Goal: Check status

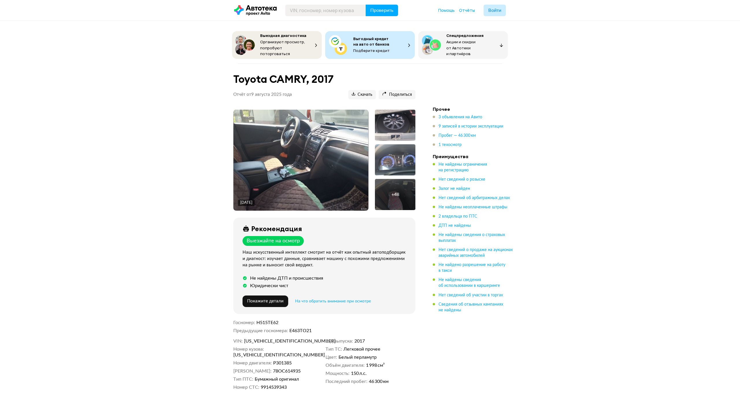
click at [288, 146] on img at bounding box center [300, 160] width 135 height 101
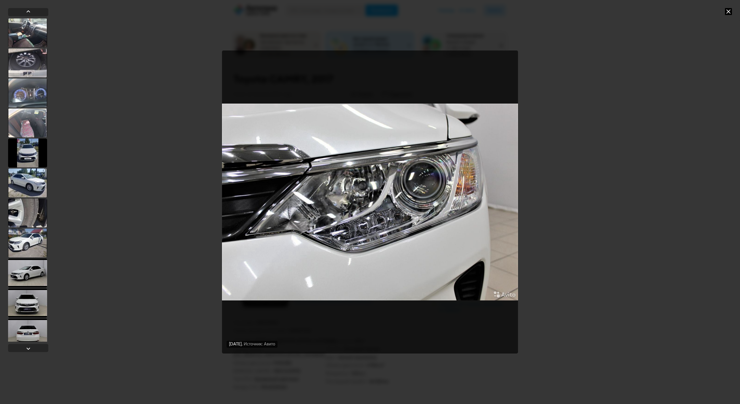
click at [616, 146] on div "[DATE] Источник: Авито [DATE] Источник: Авито [DATE] Источник: Авито [DATE] Ист…" at bounding box center [370, 202] width 740 height 404
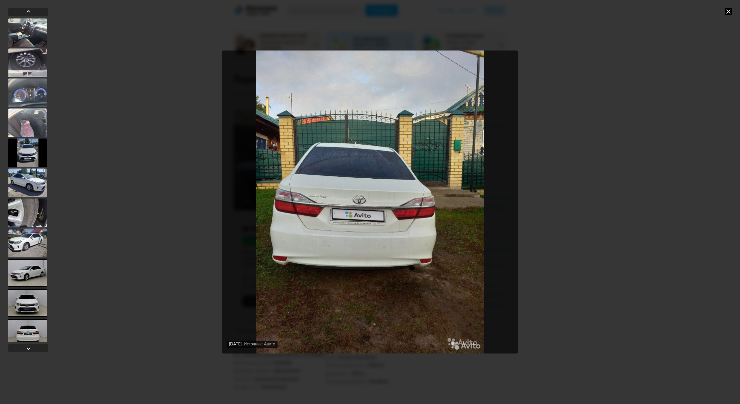
click at [627, 129] on div "[DATE] Источник: Авито [DATE] Источник: Авито [DATE] Источник: Авито [DATE] Ист…" at bounding box center [370, 202] width 740 height 404
click at [730, 8] on icon at bounding box center [728, 11] width 7 height 7
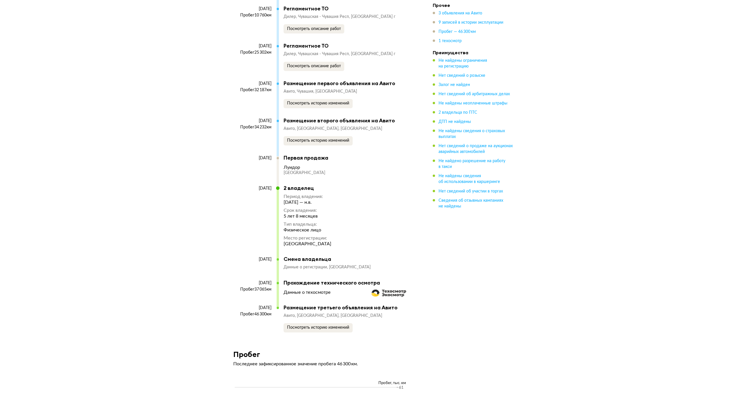
scroll to position [1560, 0]
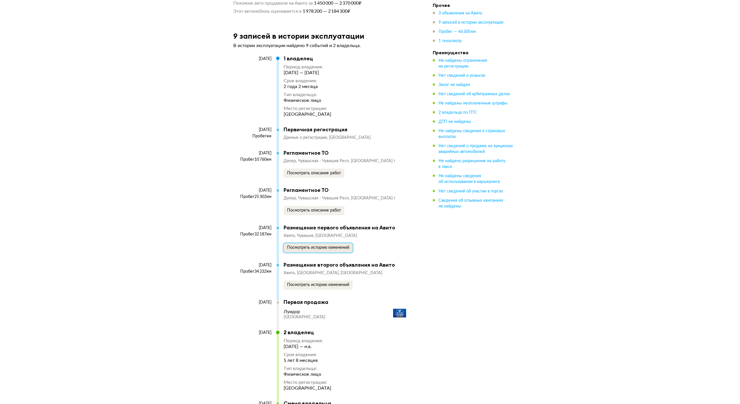
click at [336, 246] on span "Посмотреть историю изменений" at bounding box center [318, 248] width 62 height 4
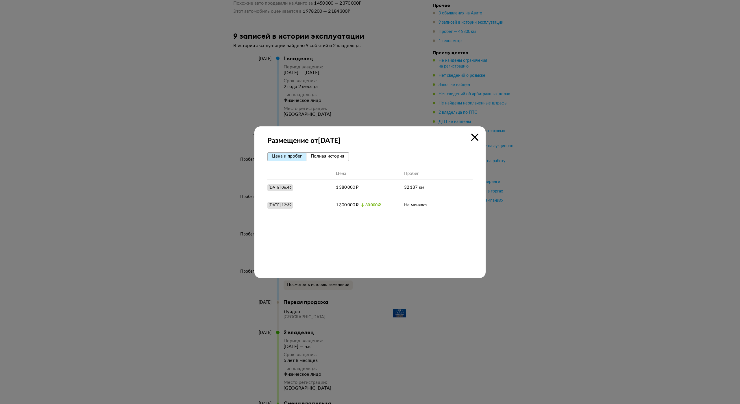
click at [313, 154] on span "Полная история" at bounding box center [328, 156] width 34 height 4
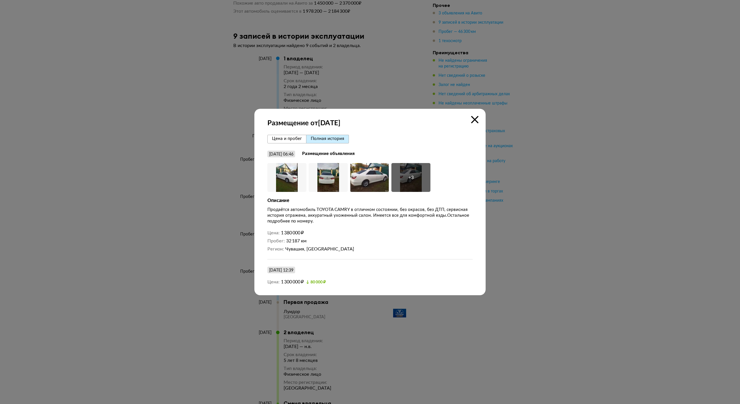
click at [472, 116] on icon at bounding box center [474, 119] width 7 height 7
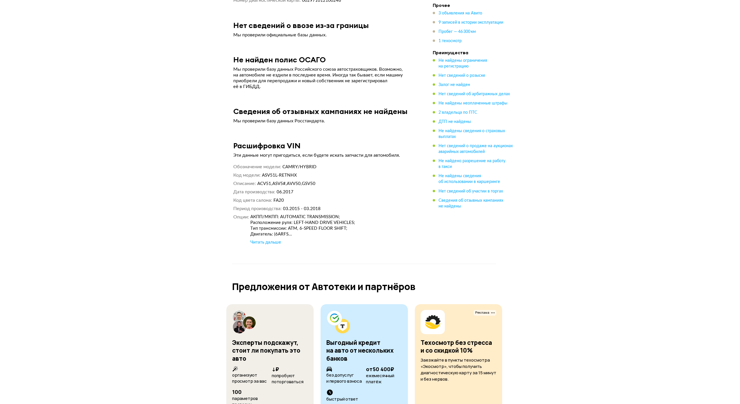
scroll to position [2369, 0]
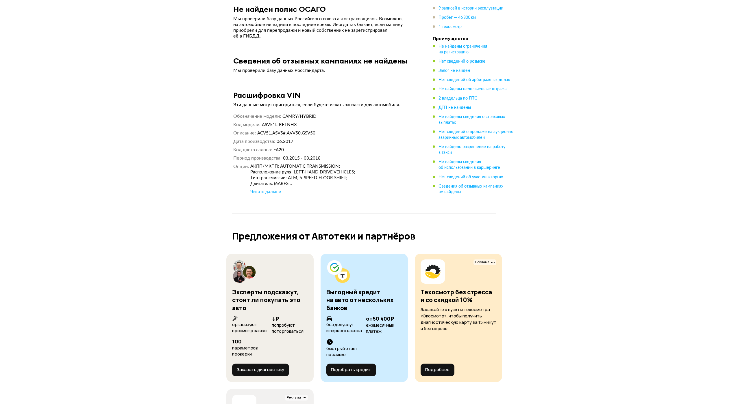
click at [269, 189] on div "Читать дальше" at bounding box center [265, 192] width 31 height 6
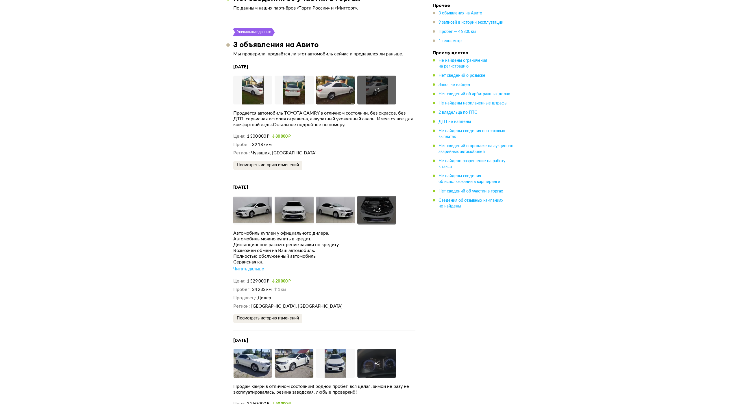
scroll to position [1061, 0]
